Goal: Obtain resource: Download file/media

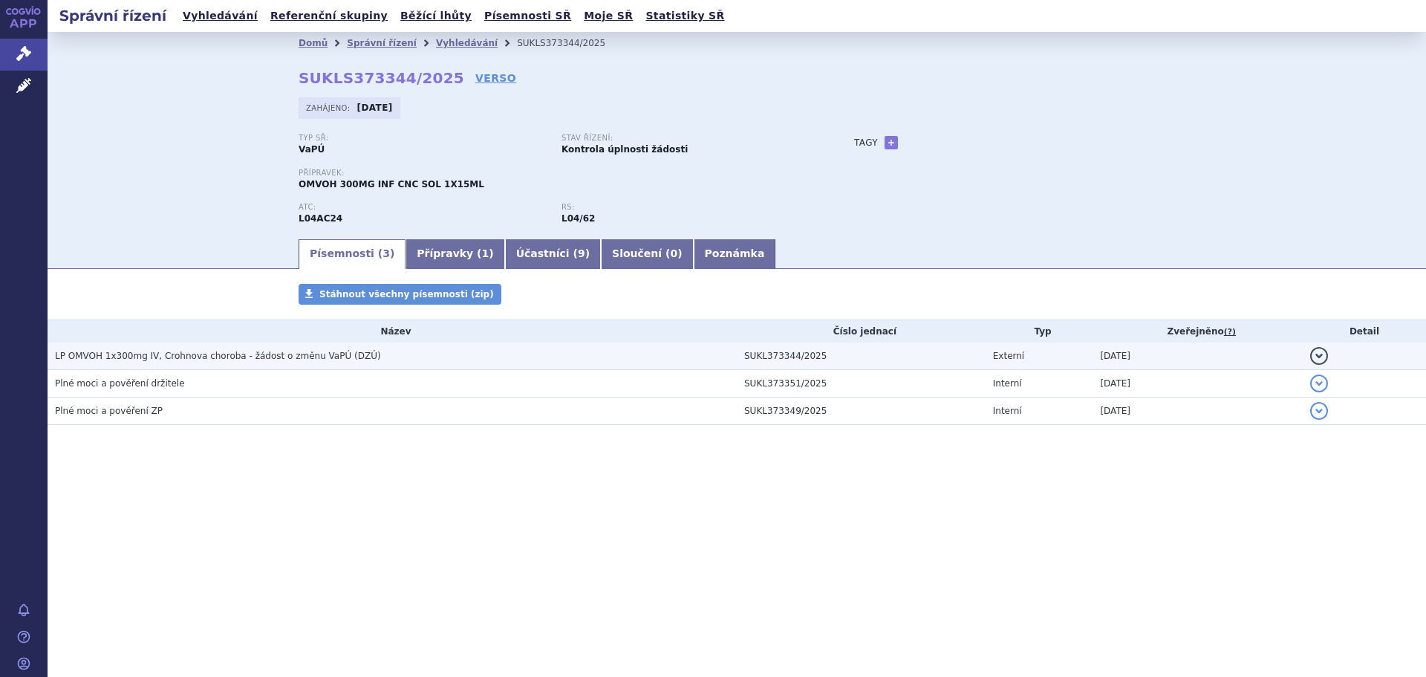
drag, startPoint x: 0, startPoint y: 0, endPoint x: 284, endPoint y: 356, distance: 455.5
click at [284, 356] on span "LP OMVOH 1x300mg IV, Crohnova choroba - žádost o změnu VaPÚ (DZÚ)" at bounding box center [218, 356] width 326 height 10
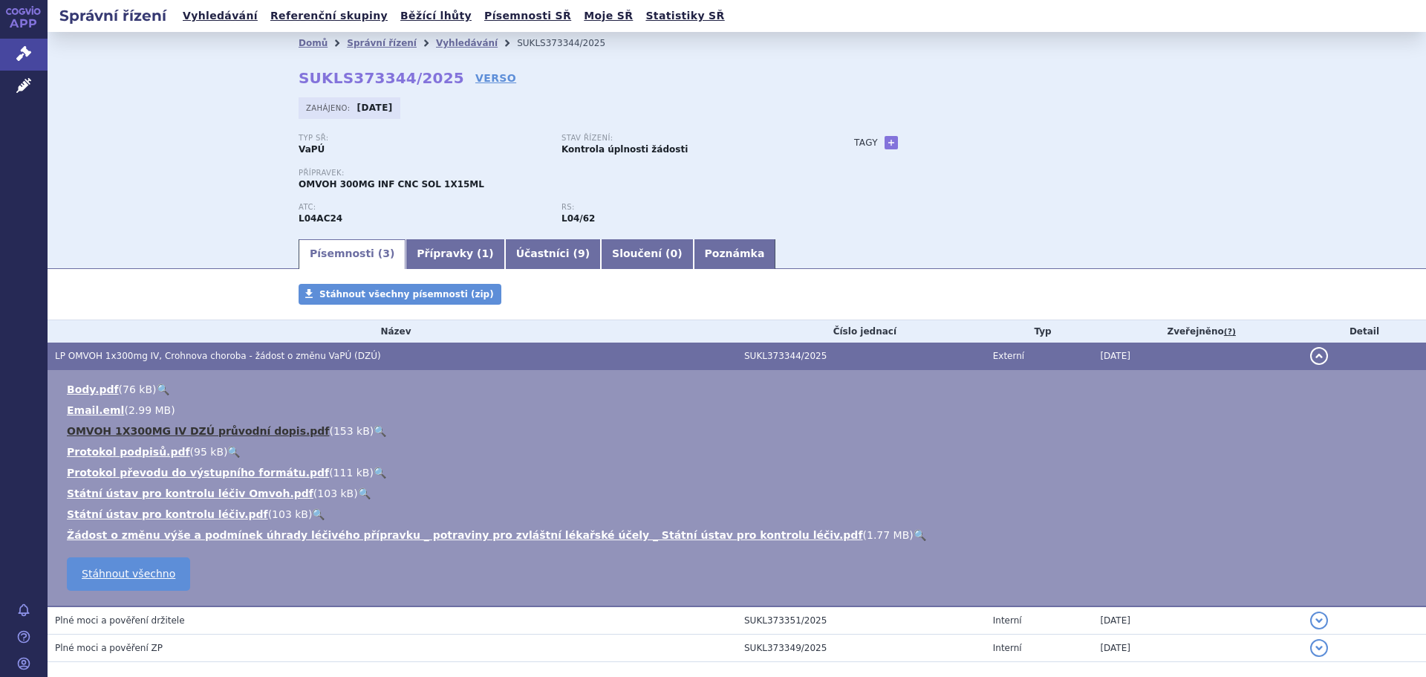
click at [89, 427] on link "OMVOH 1X300MG IV DZÚ průvodní dopis.pdf" at bounding box center [198, 431] width 262 height 12
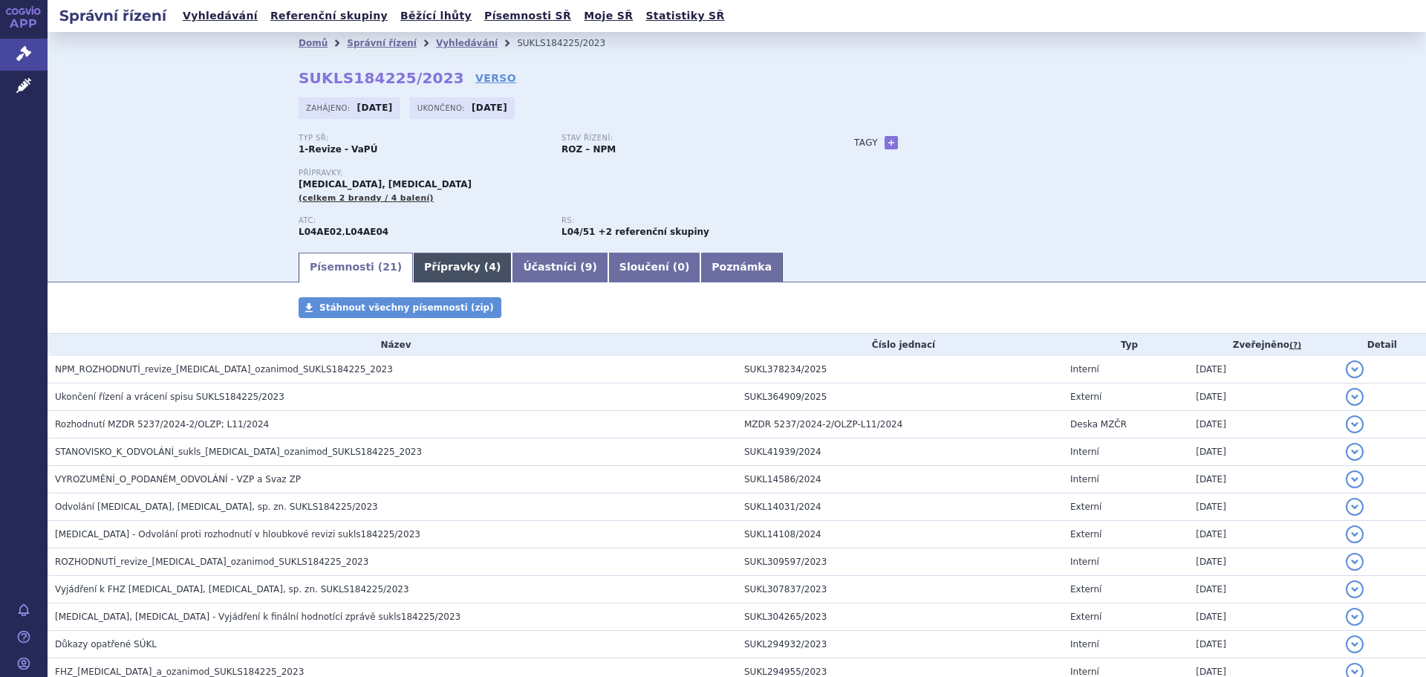
click at [426, 269] on link "Přípravky ( 4 )" at bounding box center [462, 268] width 99 height 30
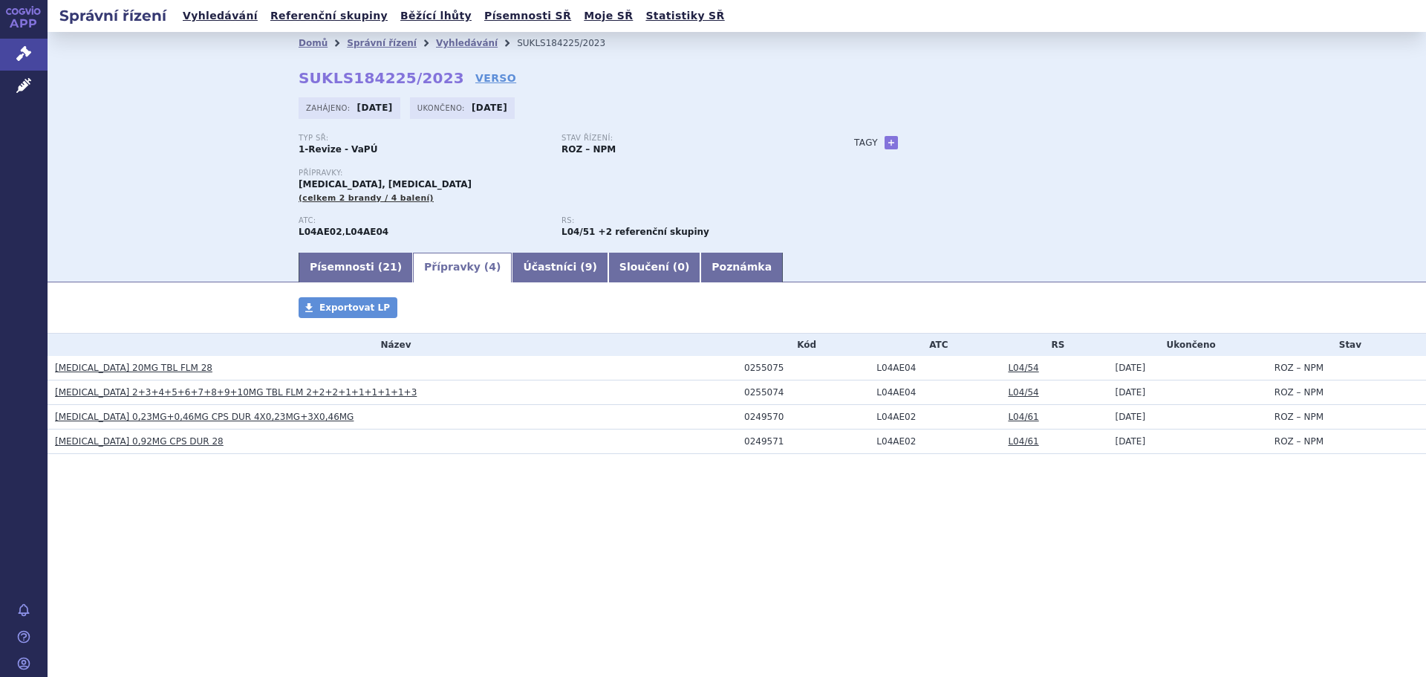
click at [126, 370] on link "[MEDICAL_DATA] 20MG TBL FLM 28" at bounding box center [133, 367] width 157 height 10
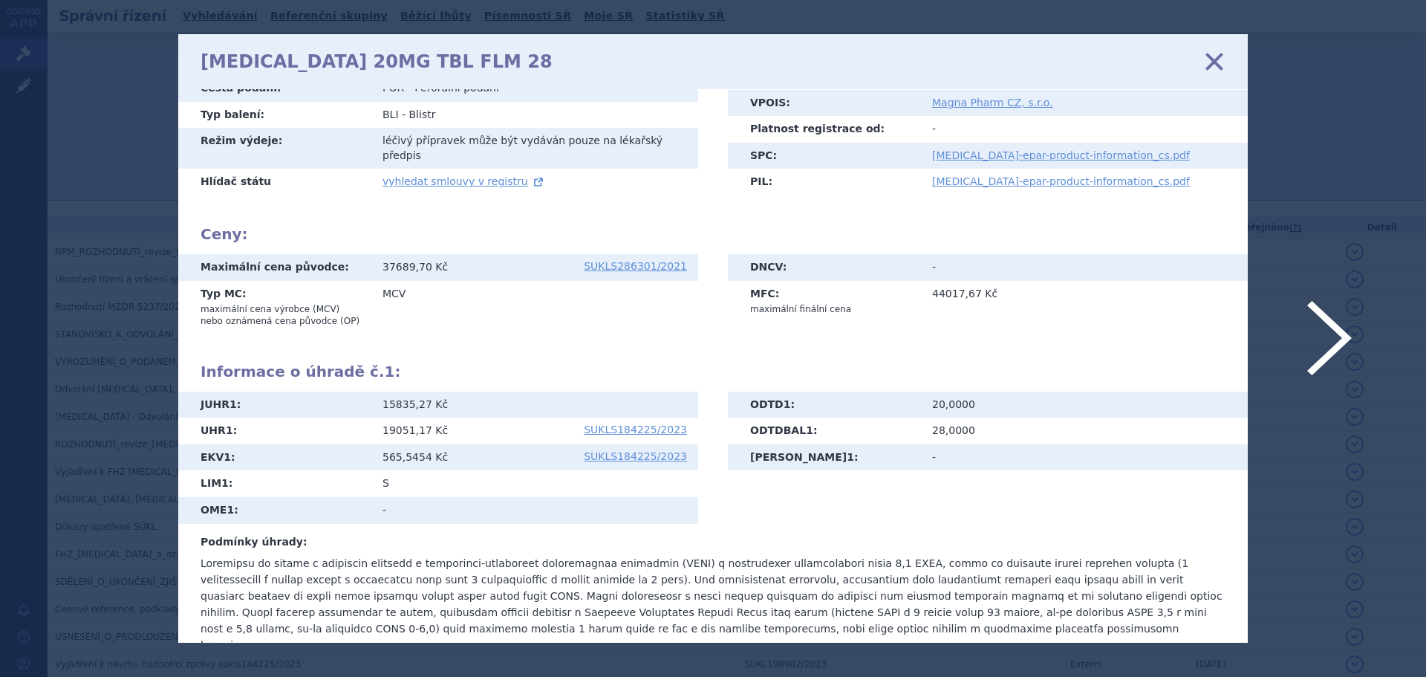
scroll to position [198, 0]
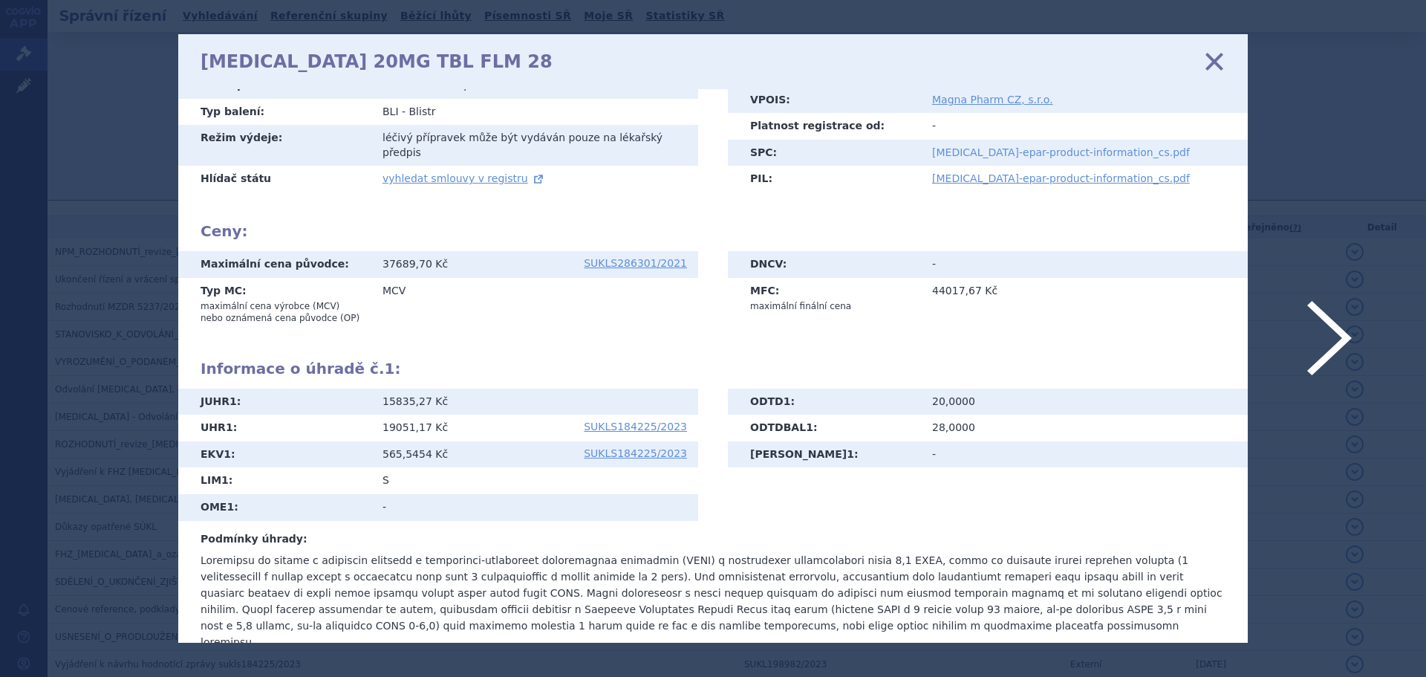
click at [993, 146] on link "ponvory-epar-product-information_cs.pdf" at bounding box center [1061, 152] width 258 height 12
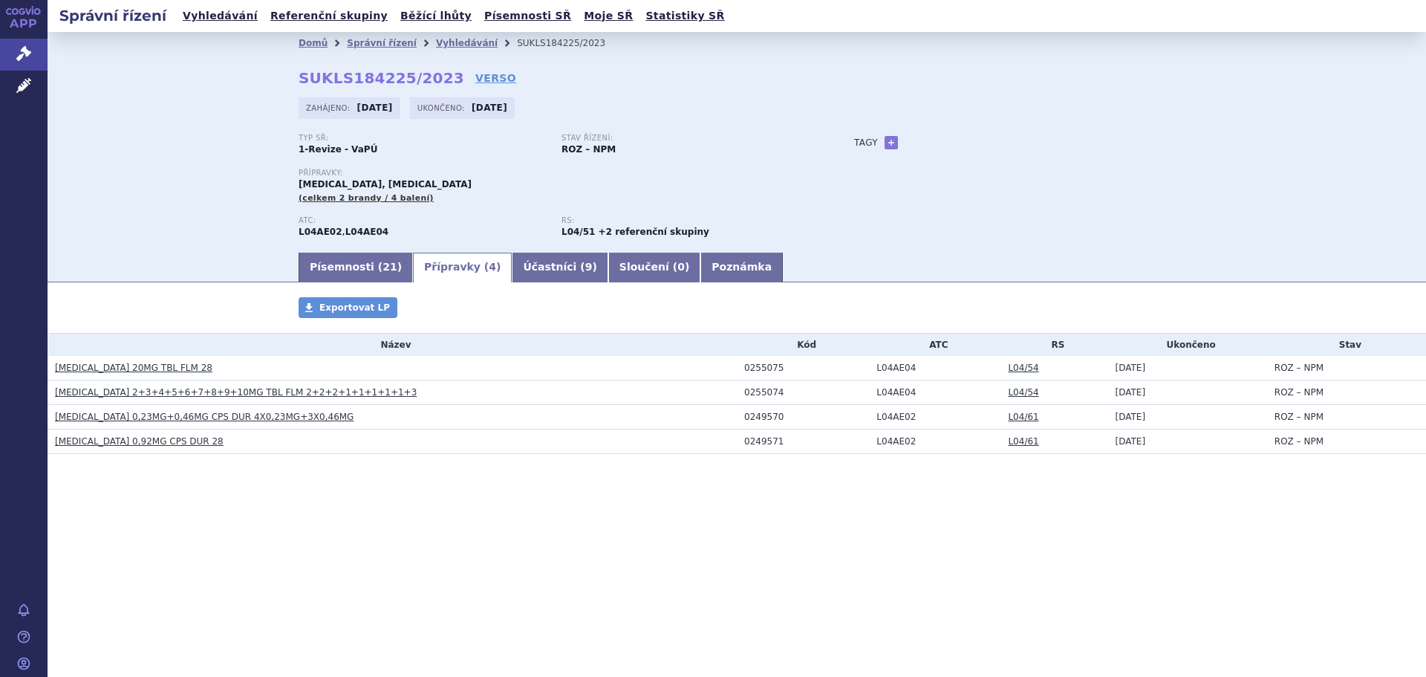
click at [160, 423] on h3 "[MEDICAL_DATA] 0,23MG+0,46MG CPS DUR 4X0,23MG+3X0,46MG" at bounding box center [396, 416] width 682 height 15
click at [166, 416] on link "[MEDICAL_DATA] 0,23MG+0,46MG CPS DUR 4X0,23MG+3X0,46MG" at bounding box center [204, 417] width 299 height 10
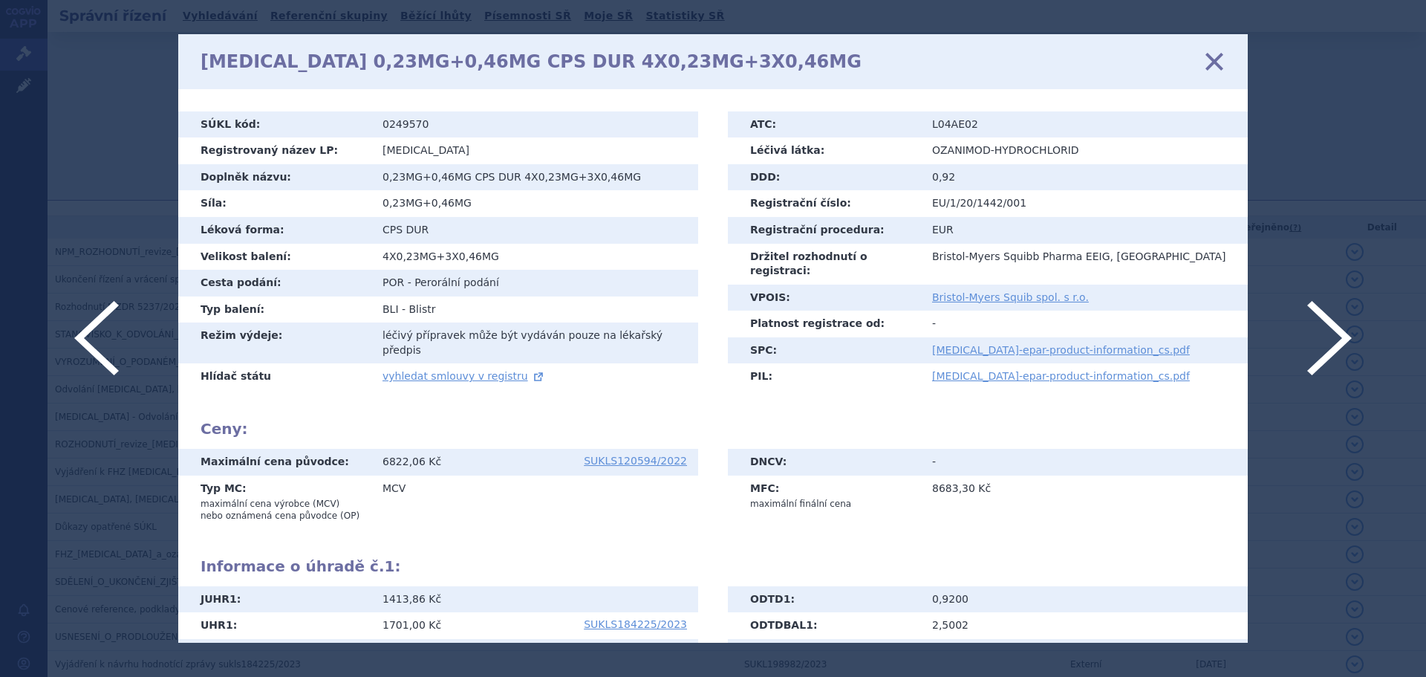
click at [156, 417] on icon at bounding box center [713, 338] width 1426 height 677
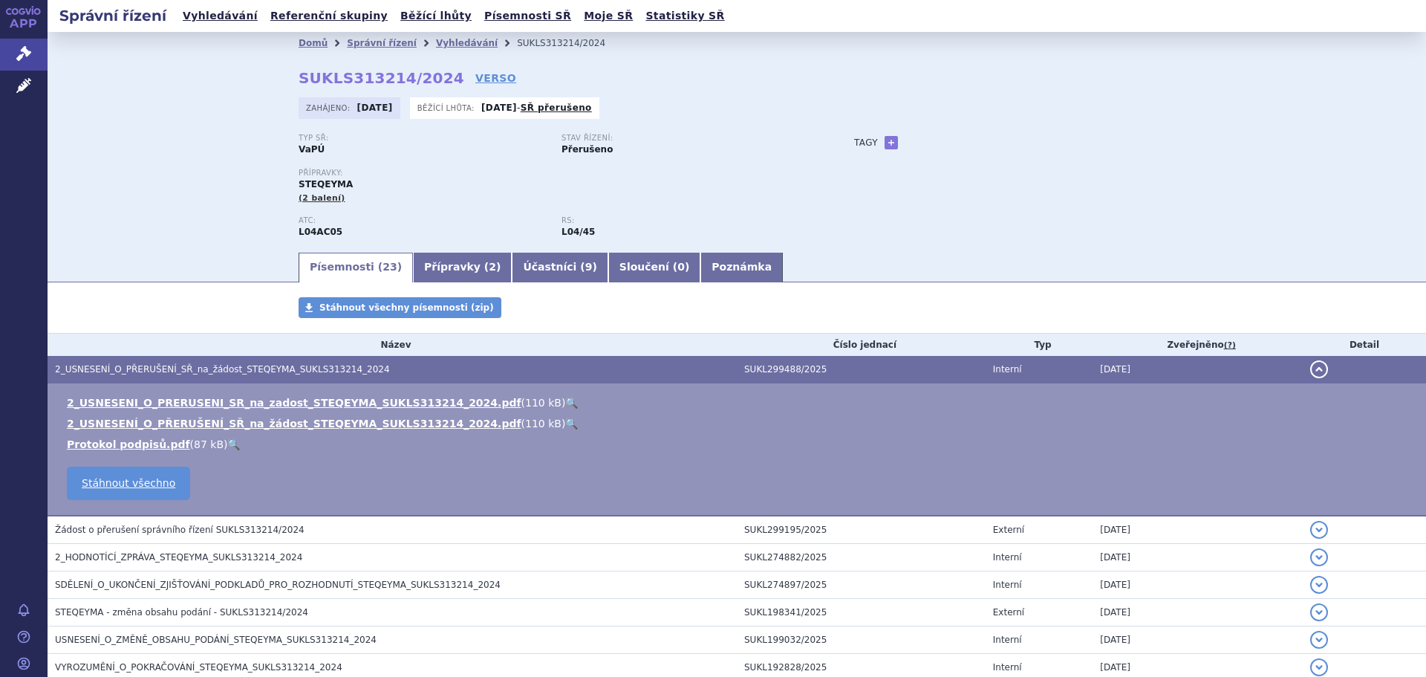
scroll to position [356, 0]
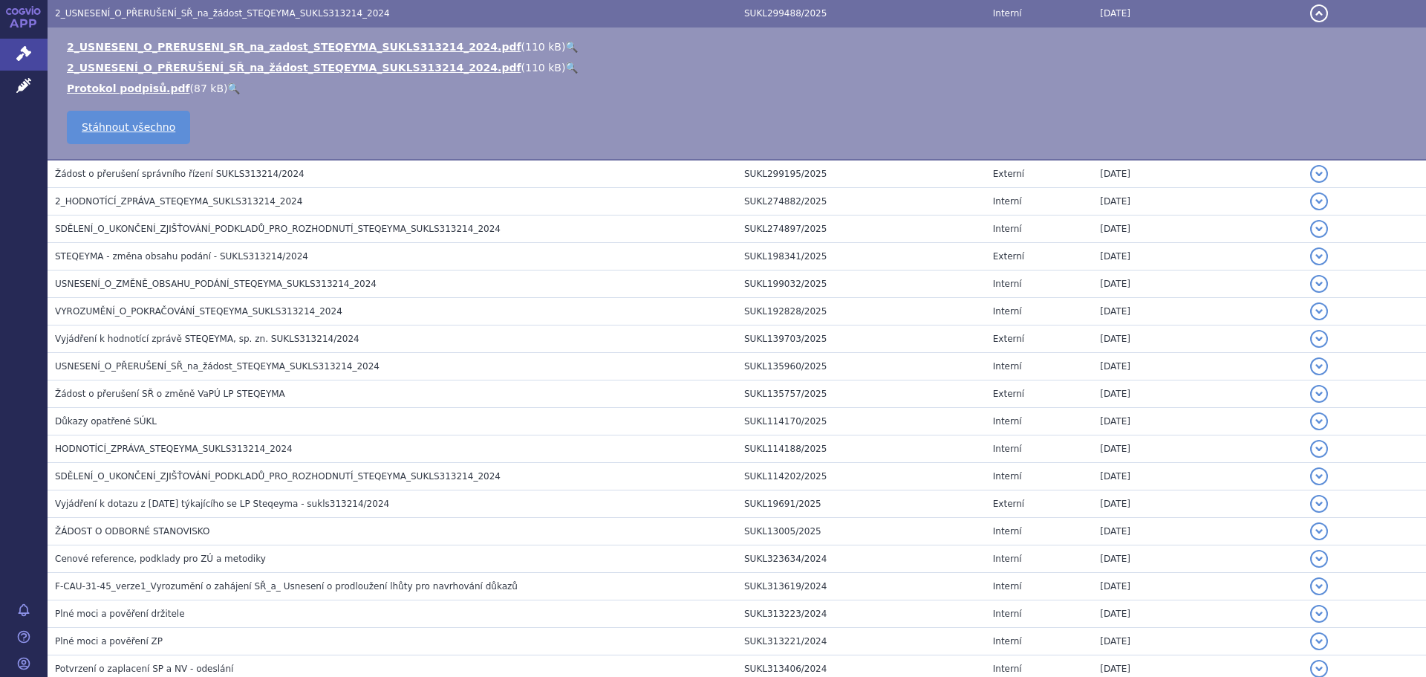
click at [219, 39] on td "2_USNESENI_O_PRERUSENI_SR_na_zadost_STEQEYMA_SUKLS313214_2024.pdf ( 110 kB ) 🔍 …" at bounding box center [737, 93] width 1379 height 133
click at [220, 41] on link "2_USNESENI_O_PRERUSENI_SR_na_zadost_STEQEYMA_SUKLS313214_2024.pdf" at bounding box center [294, 47] width 455 height 12
